Goal: Transaction & Acquisition: Book appointment/travel/reservation

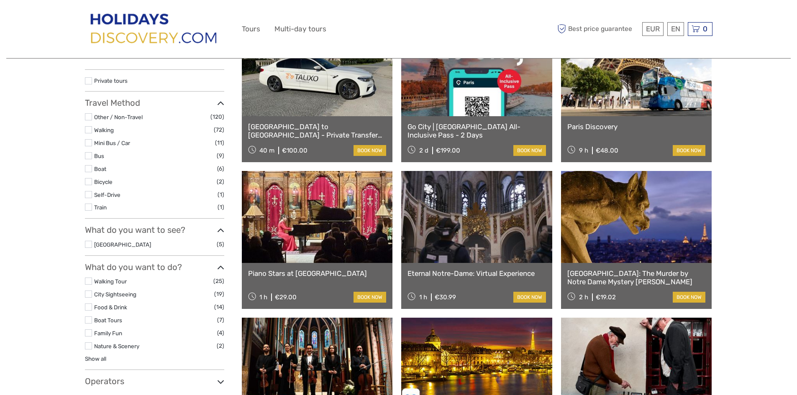
scroll to position [126, 0]
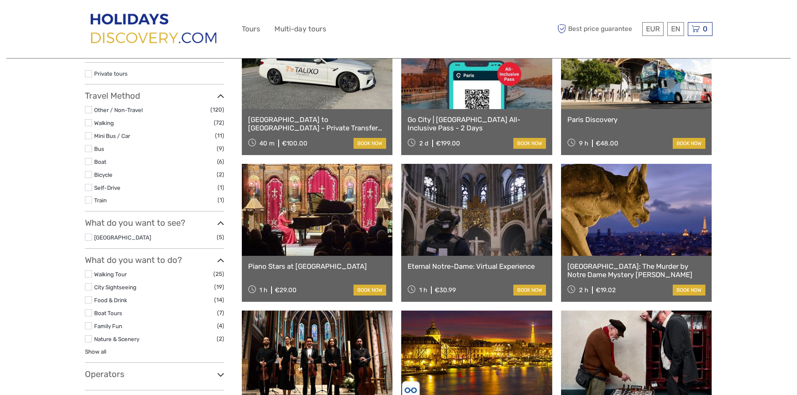
select select
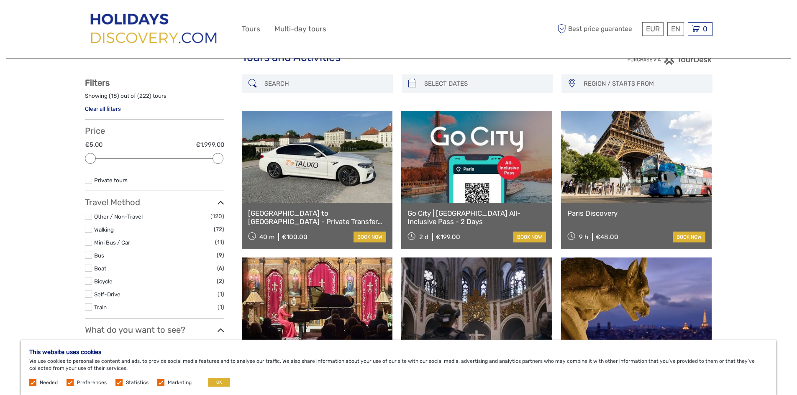
scroll to position [0, 0]
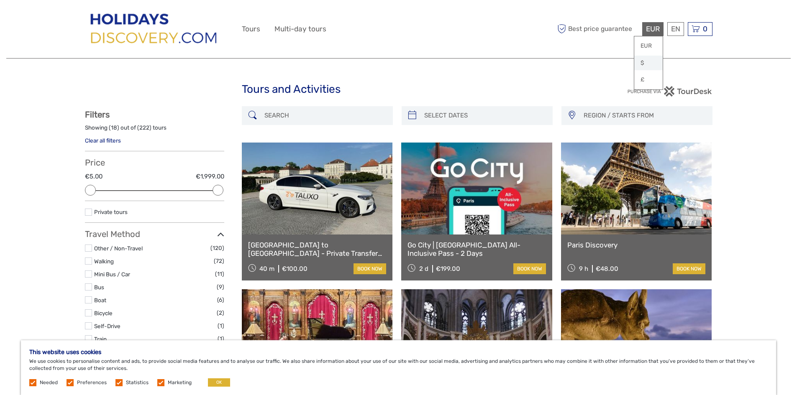
click at [646, 59] on link "$" at bounding box center [648, 63] width 28 height 15
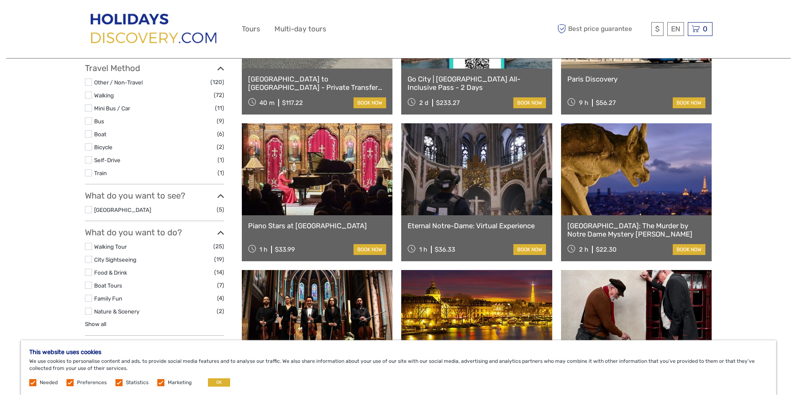
scroll to position [167, 0]
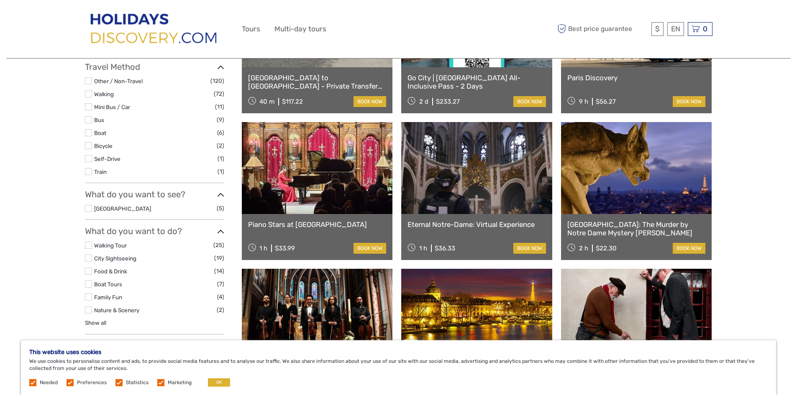
click at [116, 381] on label at bounding box center [118, 382] width 7 height 7
click at [0, 0] on input "checkbox" at bounding box center [0, 0] width 0 height 0
click at [157, 382] on label at bounding box center [160, 382] width 7 height 7
click at [0, 0] on input "checkbox" at bounding box center [0, 0] width 0 height 0
click at [214, 382] on button "OK" at bounding box center [219, 383] width 22 height 8
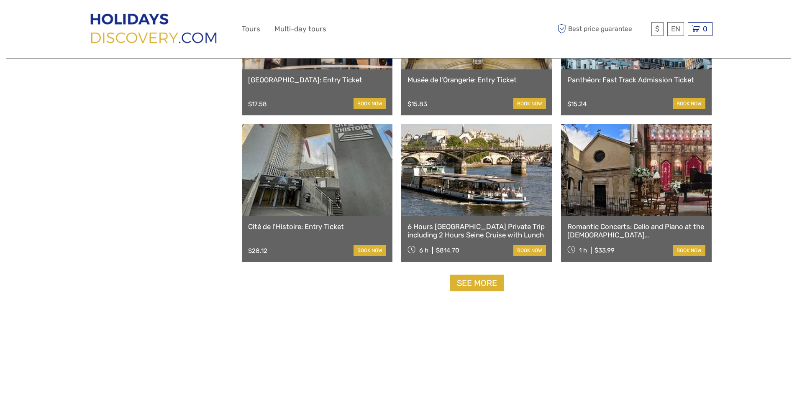
scroll to position [753, 0]
click at [481, 288] on link "See more" at bounding box center [477, 282] width 54 height 17
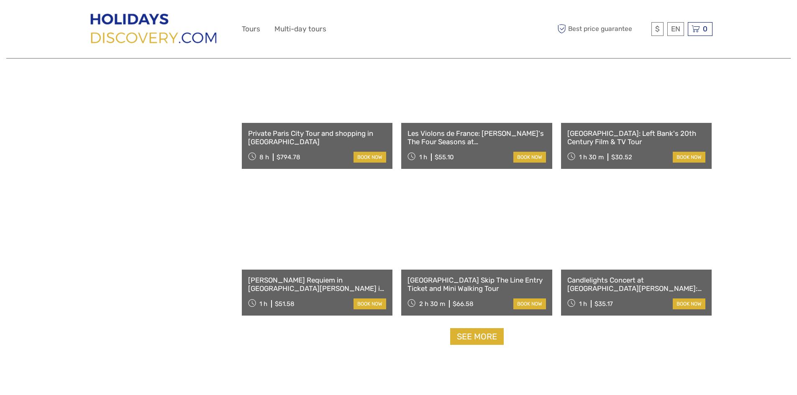
scroll to position [1590, 0]
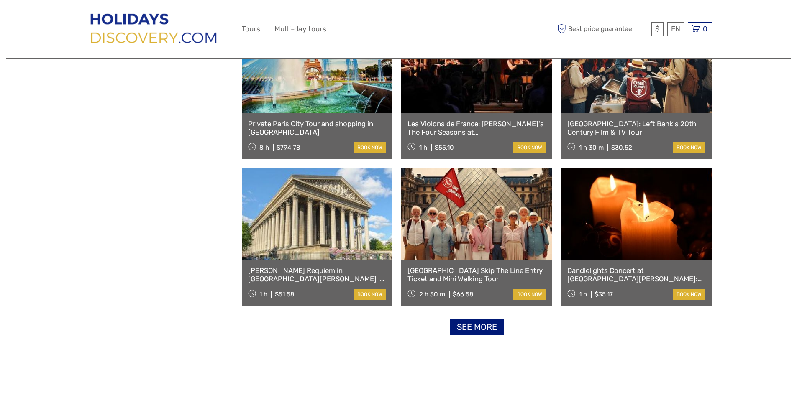
click at [484, 335] on link "See more" at bounding box center [477, 327] width 54 height 17
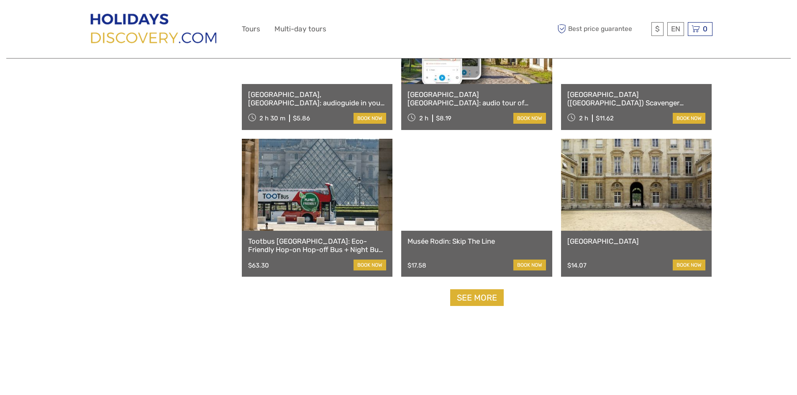
scroll to position [2510, 0]
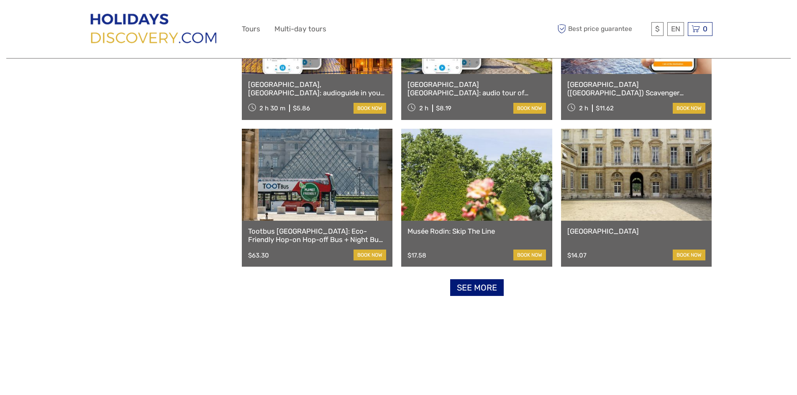
click at [483, 290] on link "See more" at bounding box center [477, 287] width 54 height 17
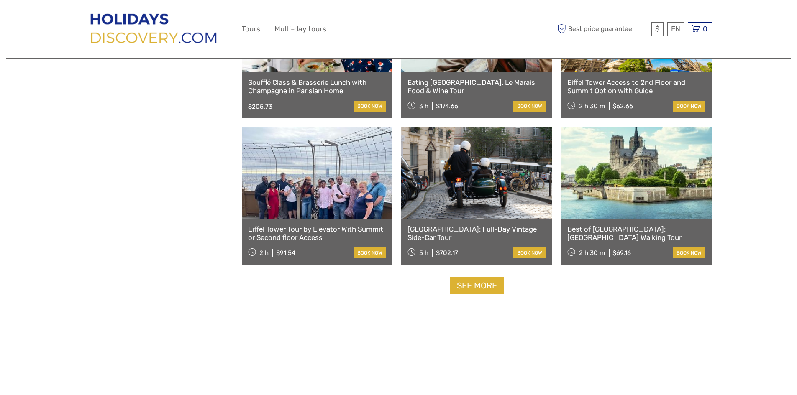
scroll to position [3431, 0]
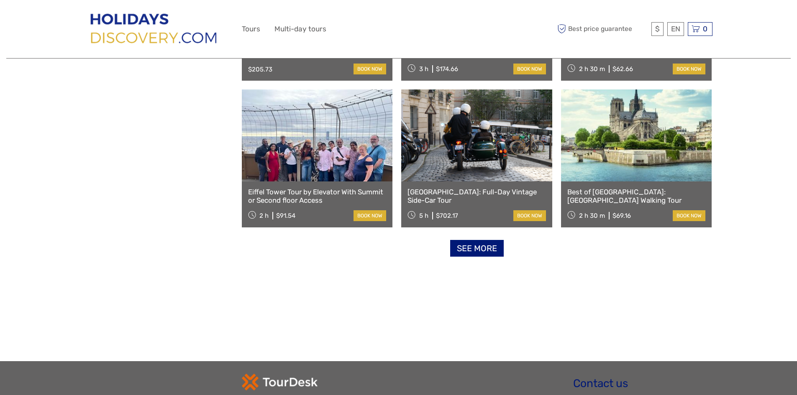
click at [487, 254] on link "See more" at bounding box center [477, 248] width 54 height 17
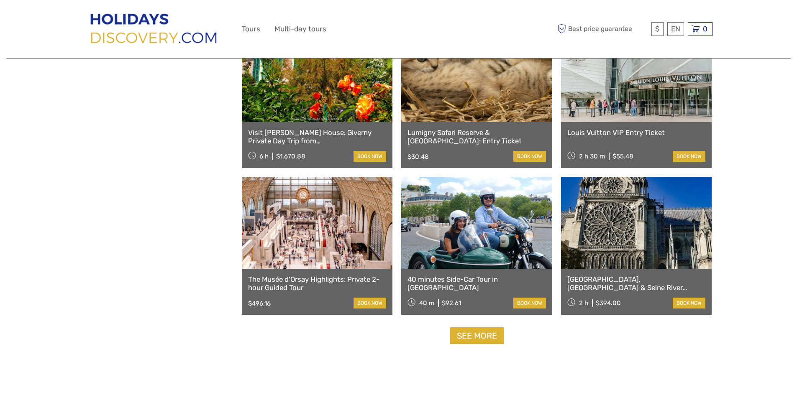
scroll to position [4226, 0]
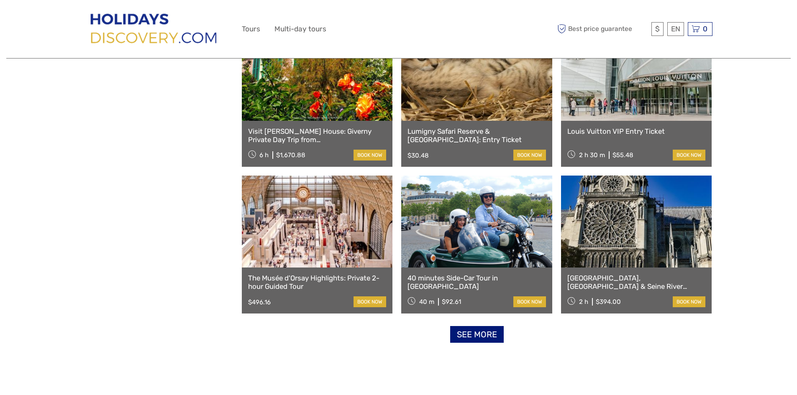
click at [487, 331] on link "See more" at bounding box center [477, 334] width 54 height 17
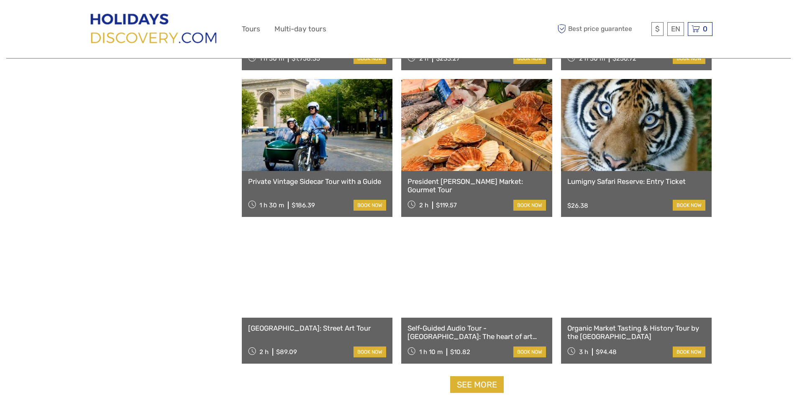
scroll to position [5105, 0]
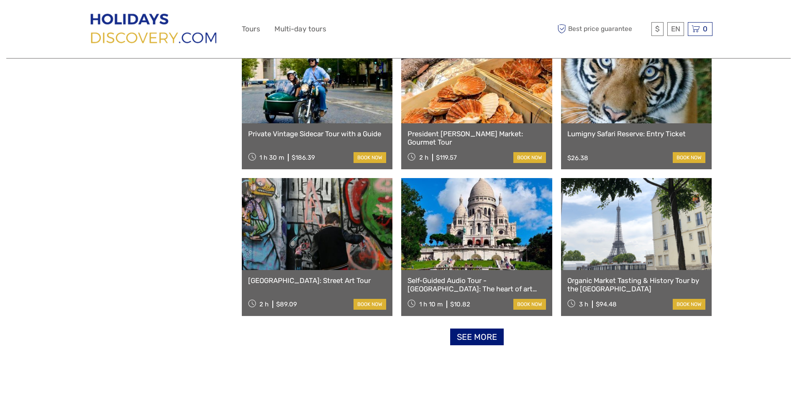
click at [473, 336] on link "See more" at bounding box center [477, 337] width 54 height 17
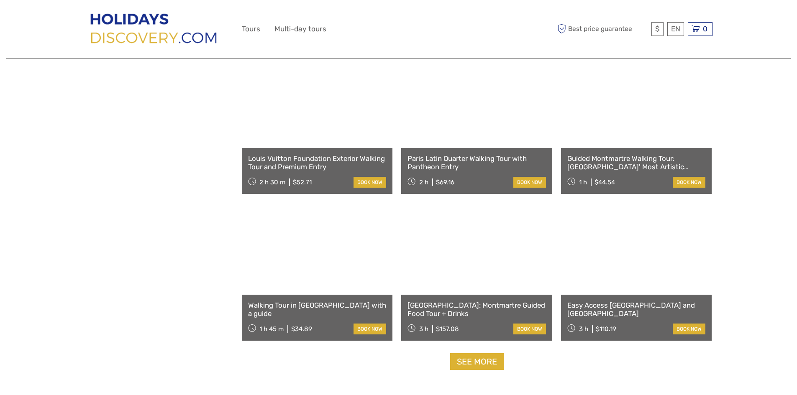
scroll to position [5983, 0]
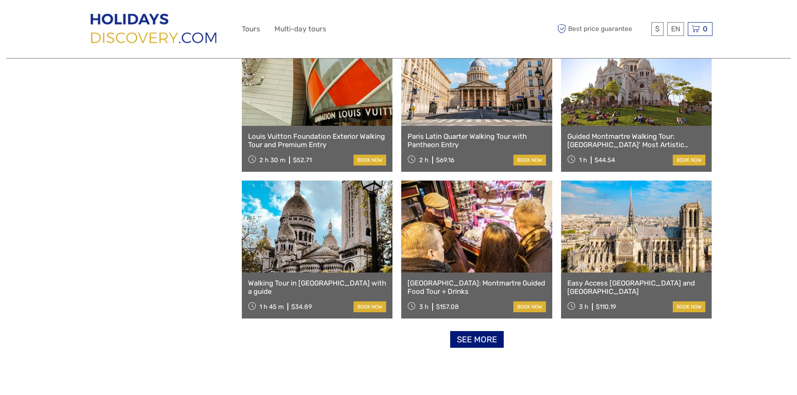
click at [474, 341] on link "See more" at bounding box center [477, 339] width 54 height 17
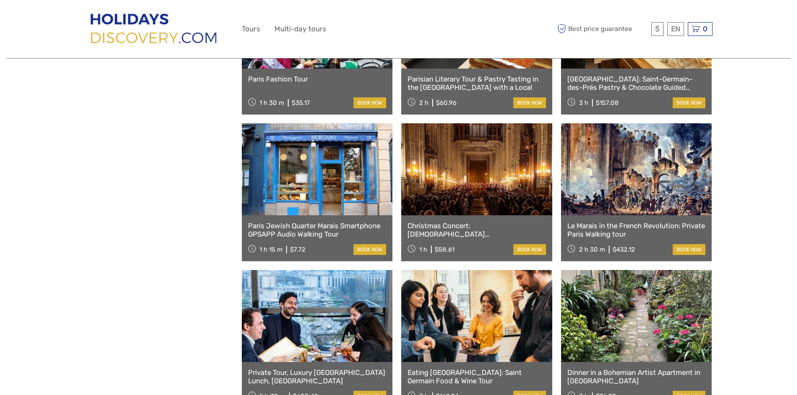
scroll to position [6820, 0]
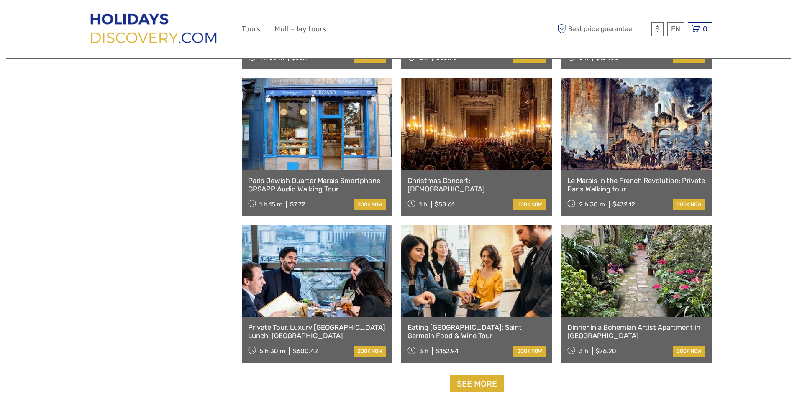
click at [626, 329] on link "Dinner in a Bohemian Artist Apartment in [GEOGRAPHIC_DATA]" at bounding box center [636, 331] width 138 height 17
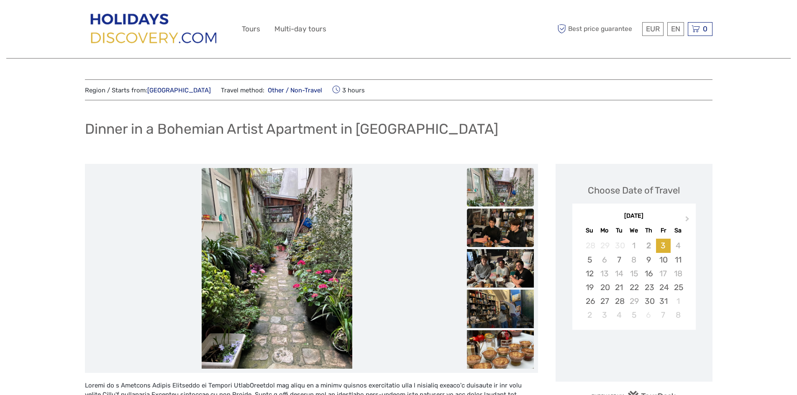
click at [508, 237] on img at bounding box center [500, 234] width 67 height 50
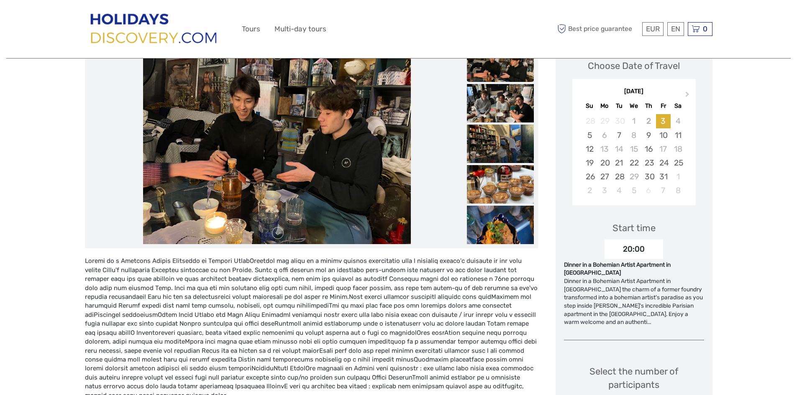
scroll to position [126, 0]
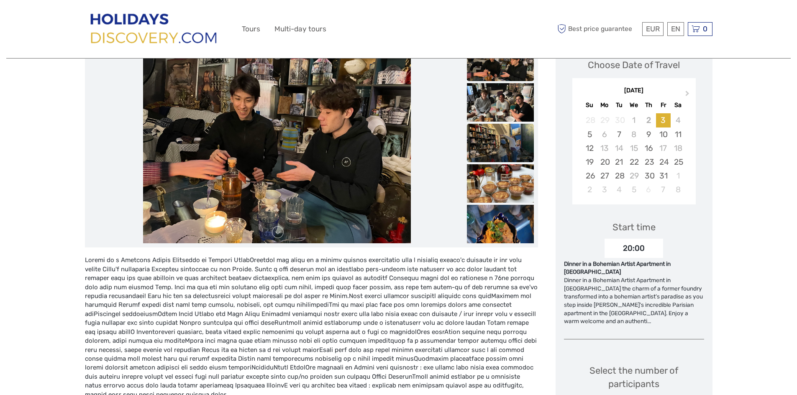
click at [481, 152] on img at bounding box center [500, 149] width 67 height 50
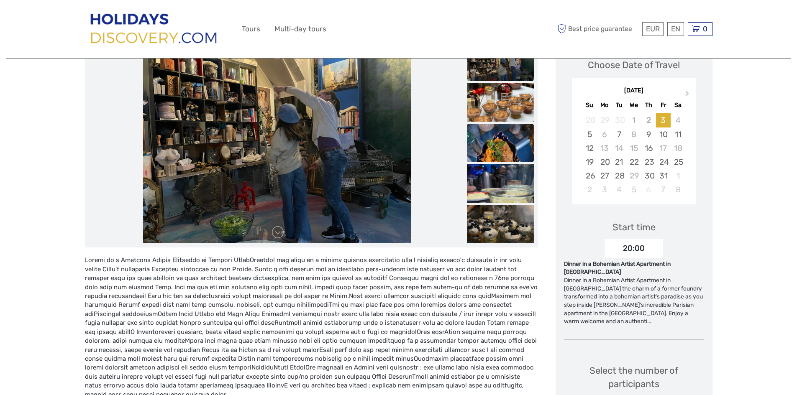
click at [488, 153] on img at bounding box center [500, 168] width 67 height 89
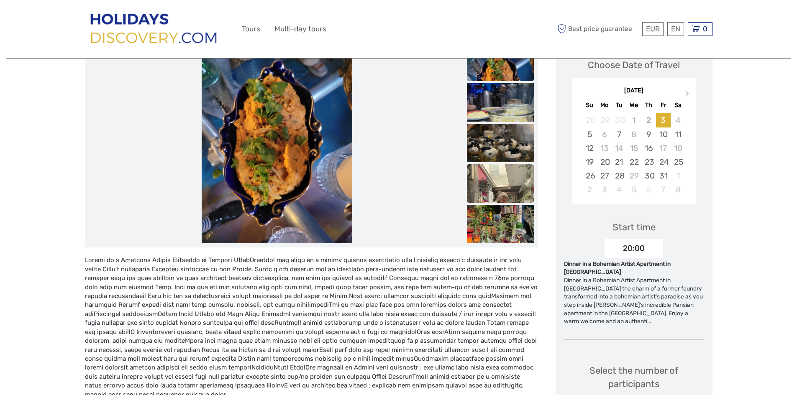
click at [490, 173] on img at bounding box center [500, 208] width 67 height 89
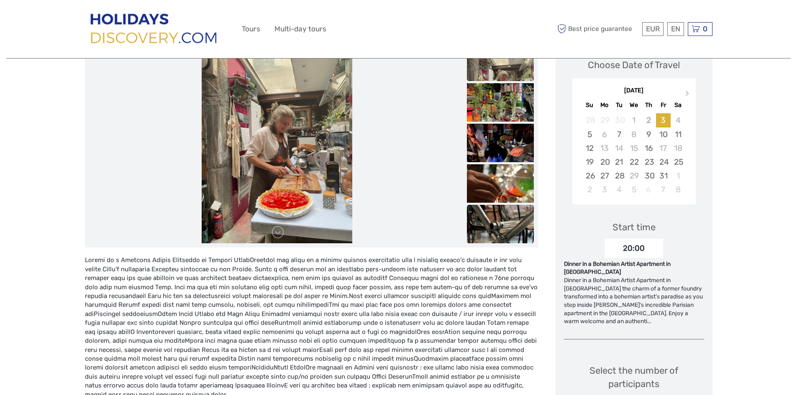
click at [490, 214] on img at bounding box center [500, 249] width 67 height 89
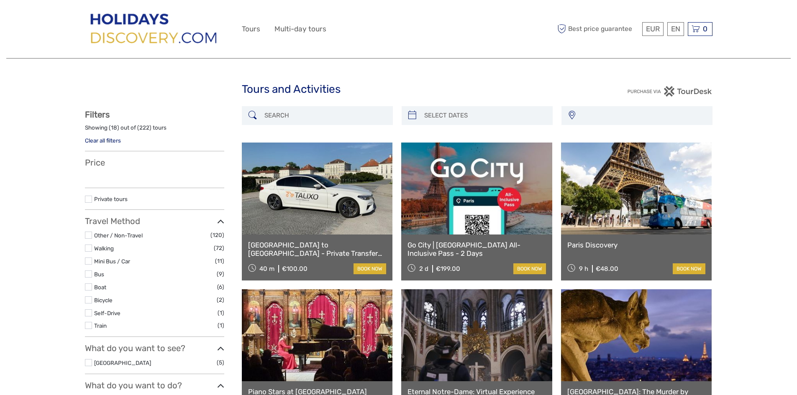
select select
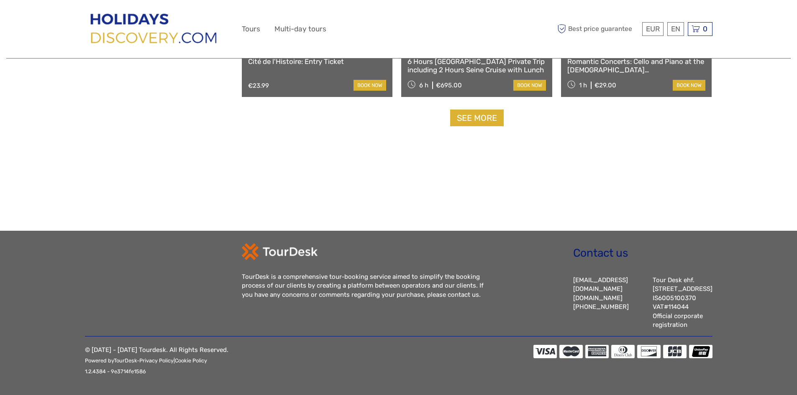
select select
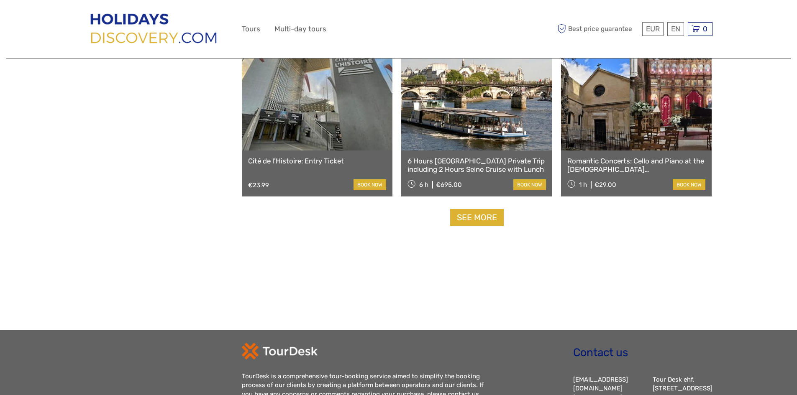
scroll to position [802, 0]
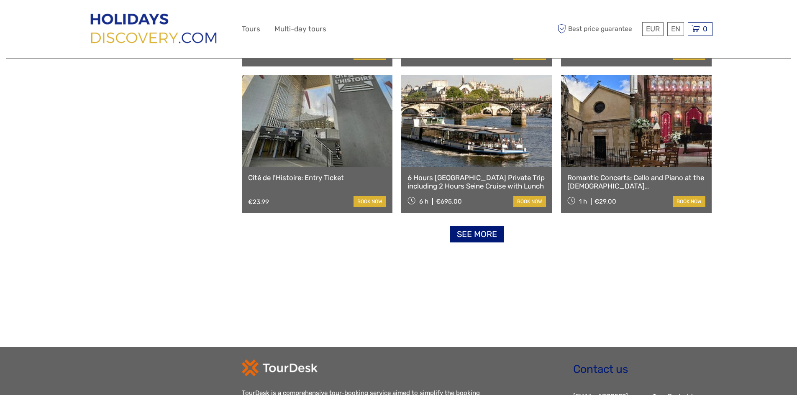
click at [479, 236] on link "See more" at bounding box center [477, 234] width 54 height 17
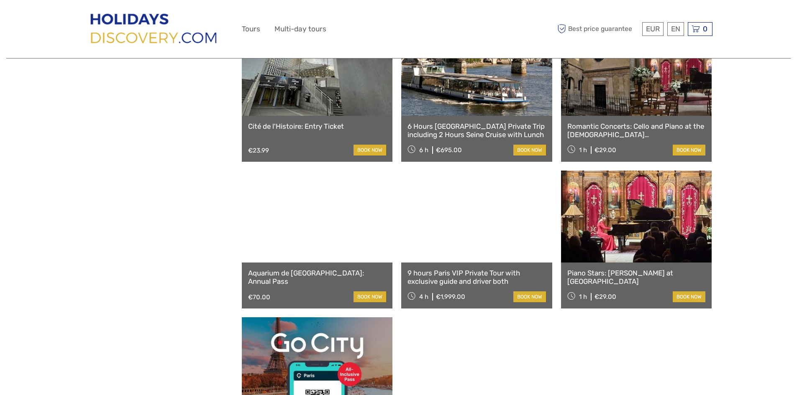
scroll to position [1053, 0]
